Goal: Information Seeking & Learning: Check status

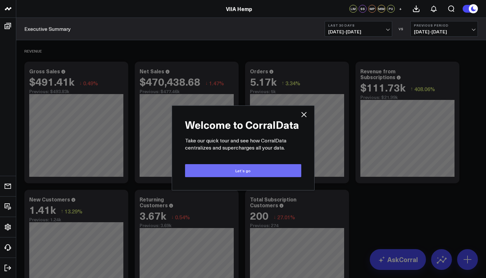
click at [235, 168] on button "Let’s go" at bounding box center [243, 170] width 116 height 13
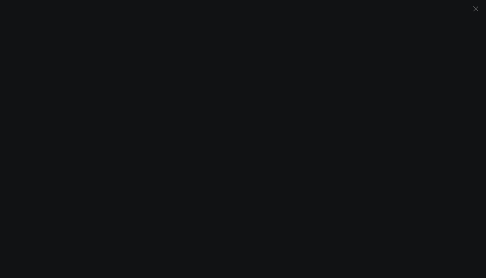
click at [473, 12] on icon "Close" at bounding box center [476, 9] width 8 height 8
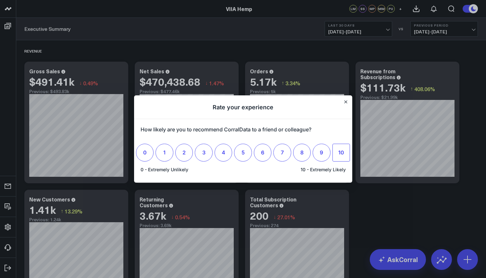
click at [338, 154] on span "10" at bounding box center [341, 152] width 6 height 6
click at [341, 153] on input "10" at bounding box center [341, 153] width 0 height 0
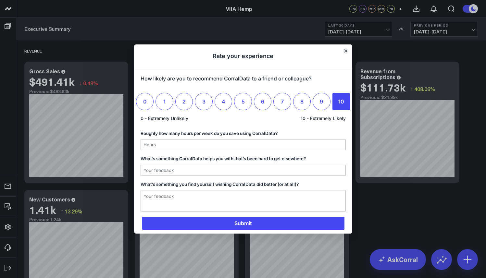
click at [345, 53] on button "Close" at bounding box center [345, 50] width 5 height 5
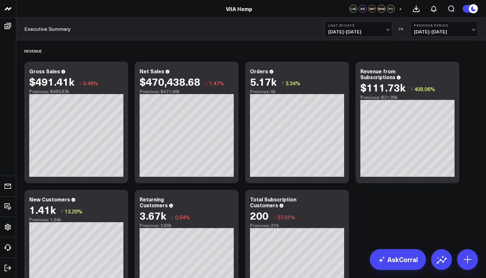
click at [349, 38] on div "Executive Summary Last 30 Days [DATE] - [DATE] VS Previous Period [DATE] - [DAT…" at bounding box center [251, 29] width 470 height 22
click at [349, 32] on span "[DATE] - [DATE]" at bounding box center [358, 31] width 60 height 5
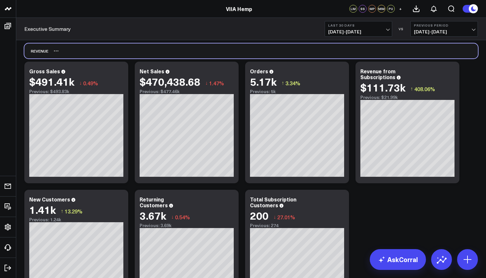
click at [280, 51] on div "Revenue" at bounding box center [251, 51] width 454 height 15
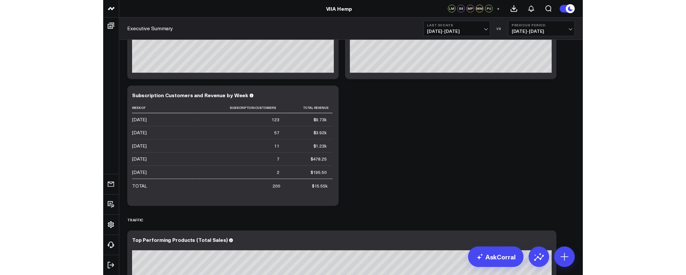
scroll to position [488, 0]
